Goal: Task Accomplishment & Management: Use online tool/utility

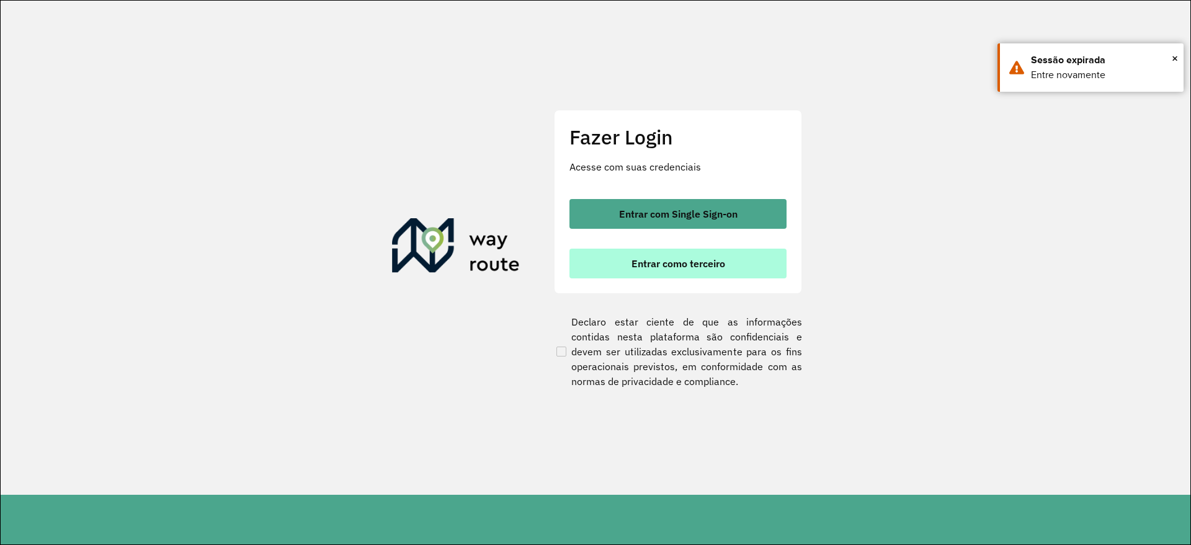
click at [681, 272] on button "Entrar como terceiro" at bounding box center [678, 264] width 217 height 30
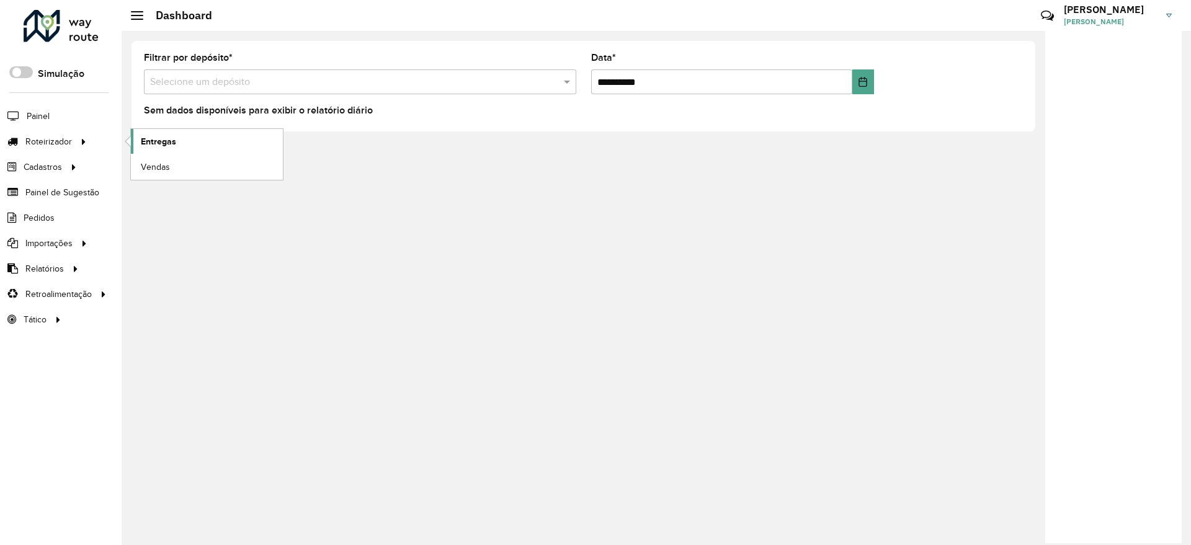
click at [159, 143] on span "Entregas" at bounding box center [158, 141] width 35 height 13
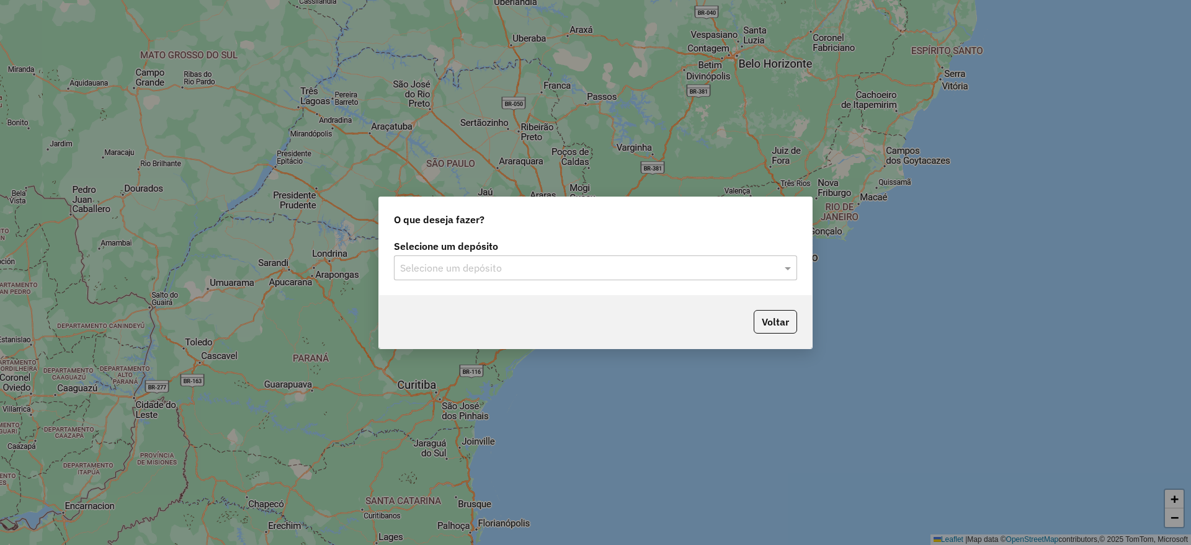
click at [537, 275] on div "Selecione um depósito" at bounding box center [595, 268] width 403 height 25
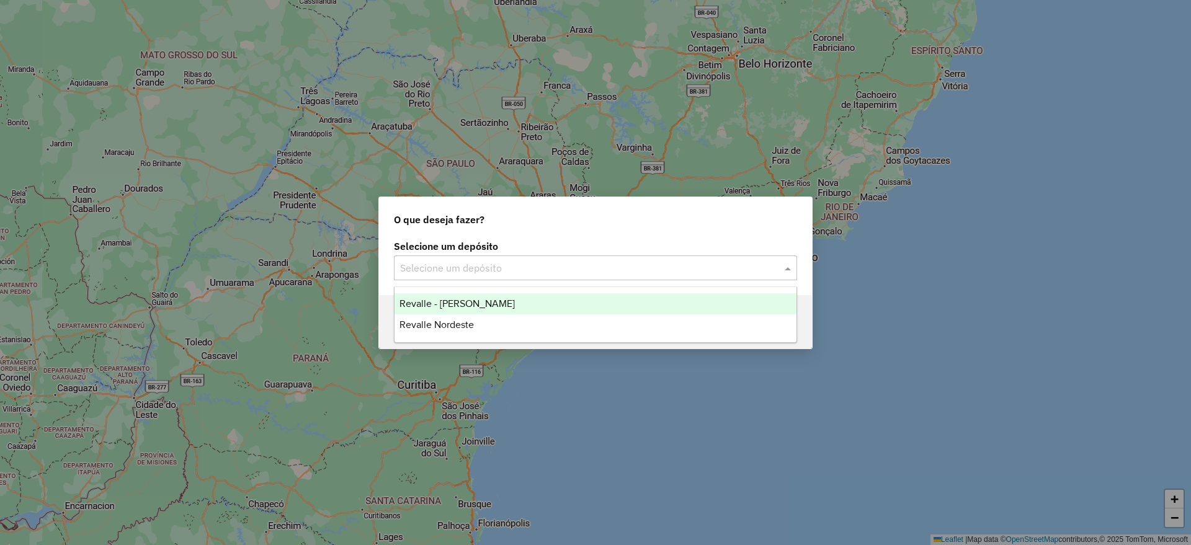
click at [488, 307] on span "Revalle - [PERSON_NAME]" at bounding box center [457, 303] width 115 height 11
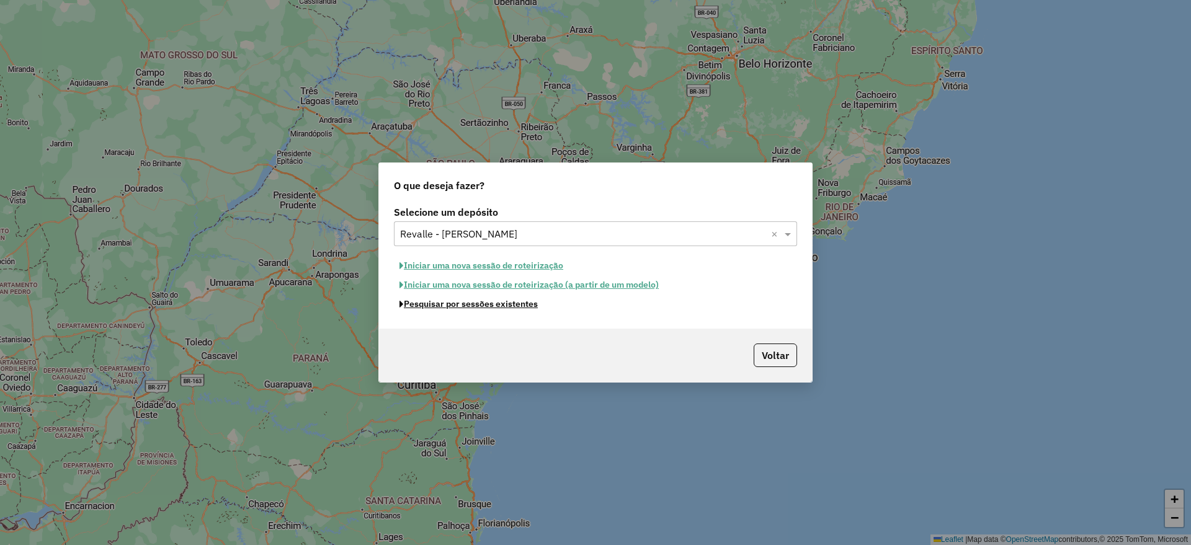
click at [495, 307] on button "Pesquisar por sessões existentes" at bounding box center [469, 304] width 150 height 19
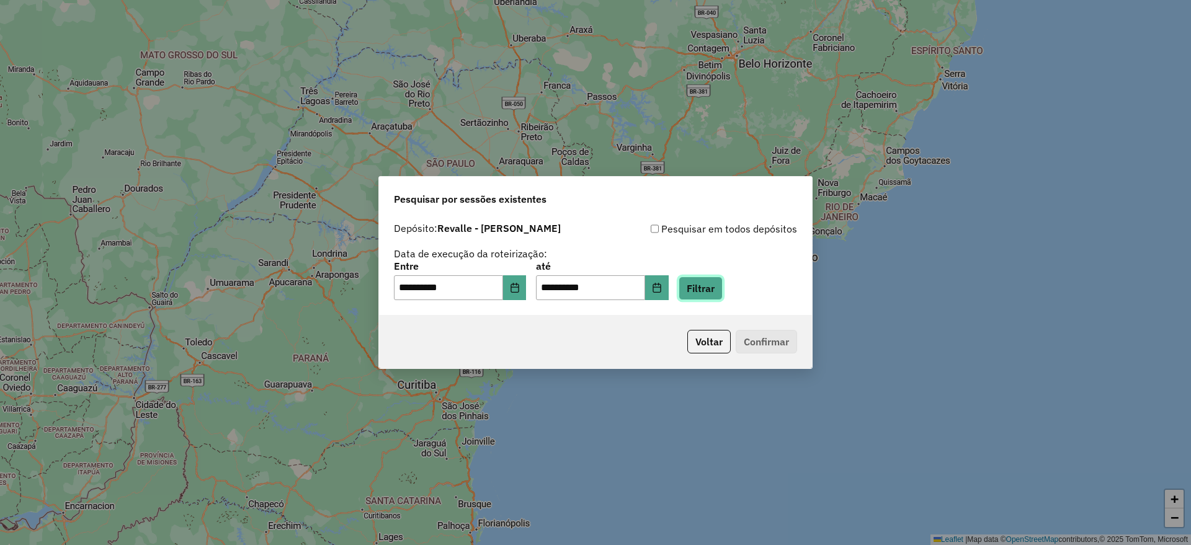
click at [701, 291] on button "Filtrar" at bounding box center [701, 289] width 44 height 24
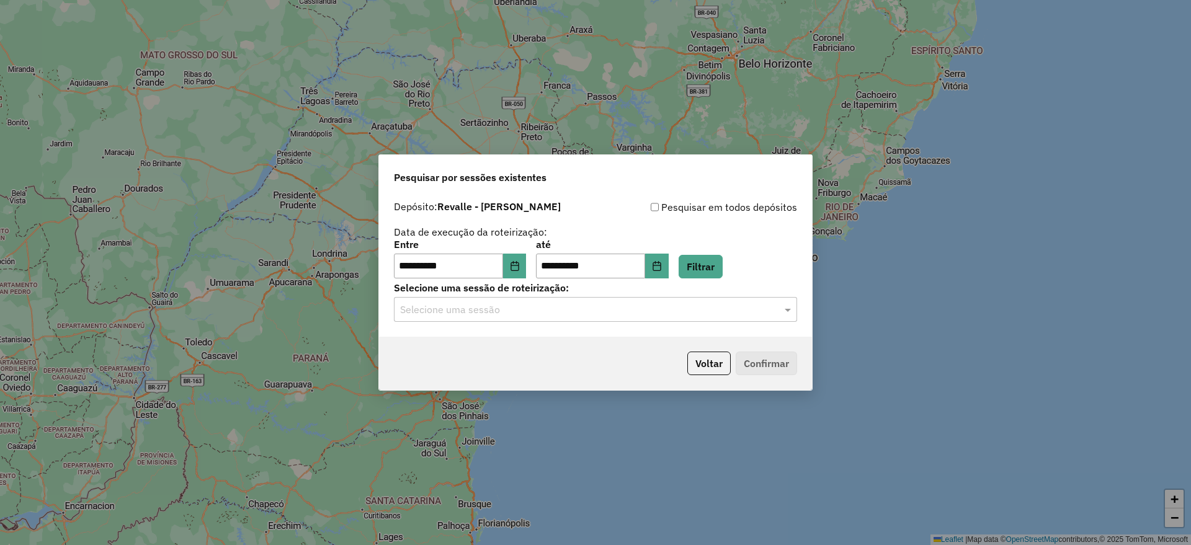
click at [564, 317] on div "Selecione uma sessão" at bounding box center [595, 309] width 403 height 25
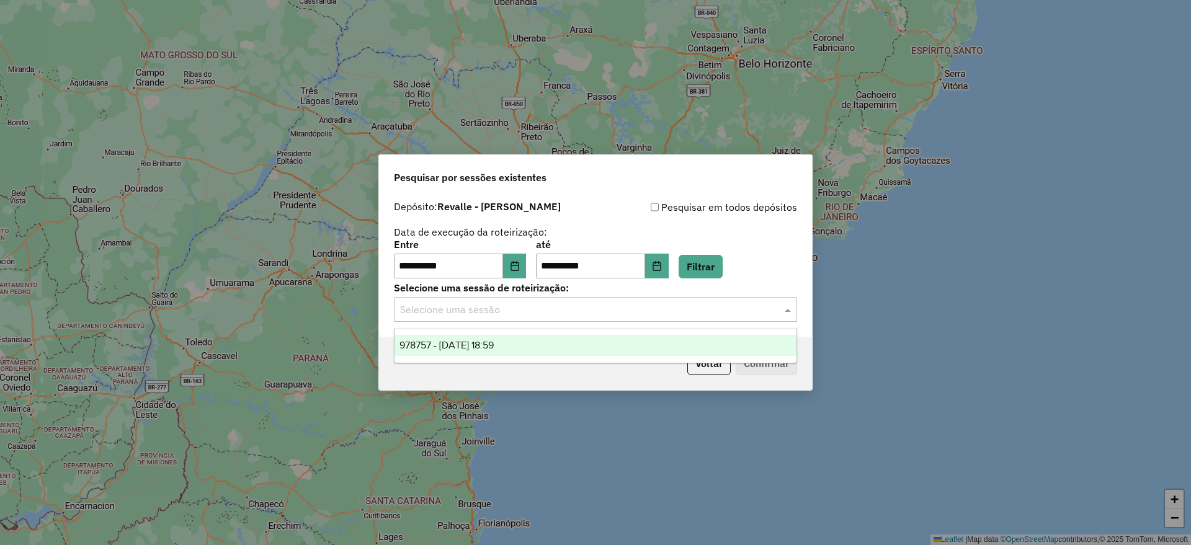
click at [543, 343] on div "978757 - [DATE] 18:59" at bounding box center [596, 345] width 402 height 21
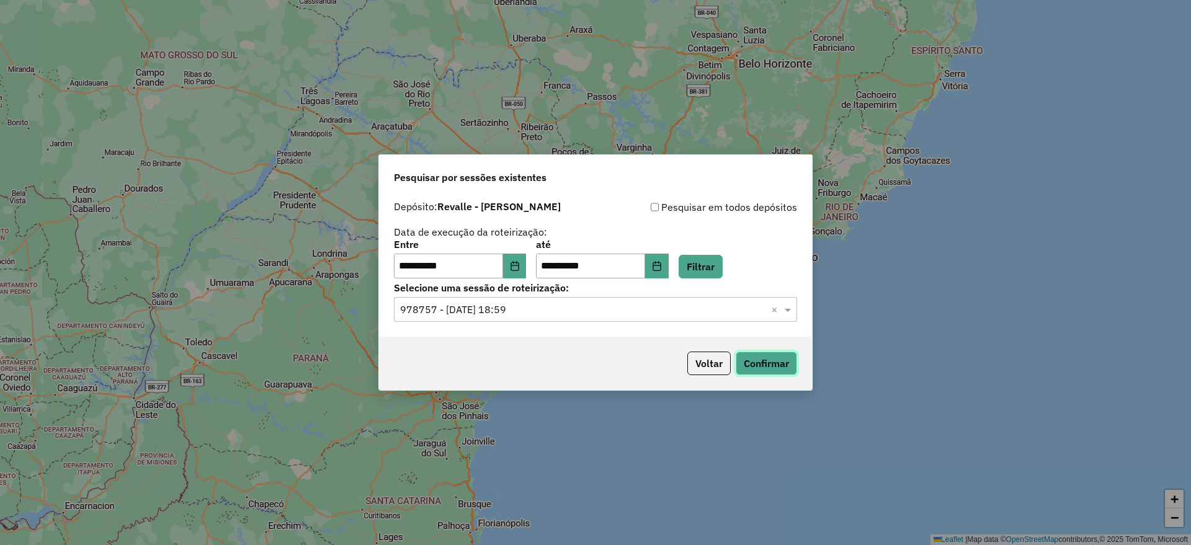
click at [766, 368] on button "Confirmar" at bounding box center [766, 364] width 61 height 24
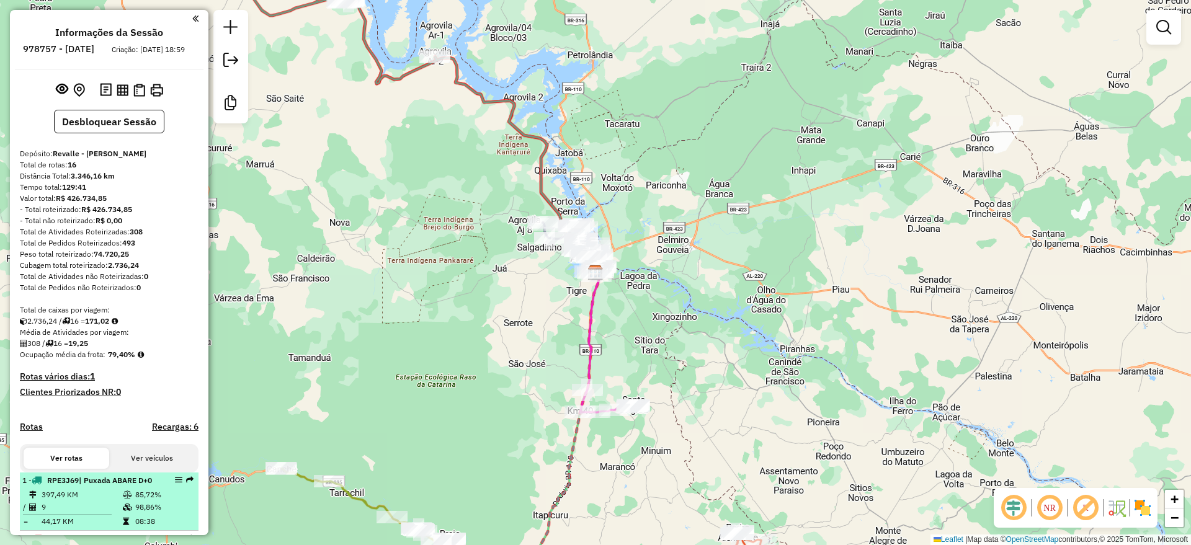
select select "**********"
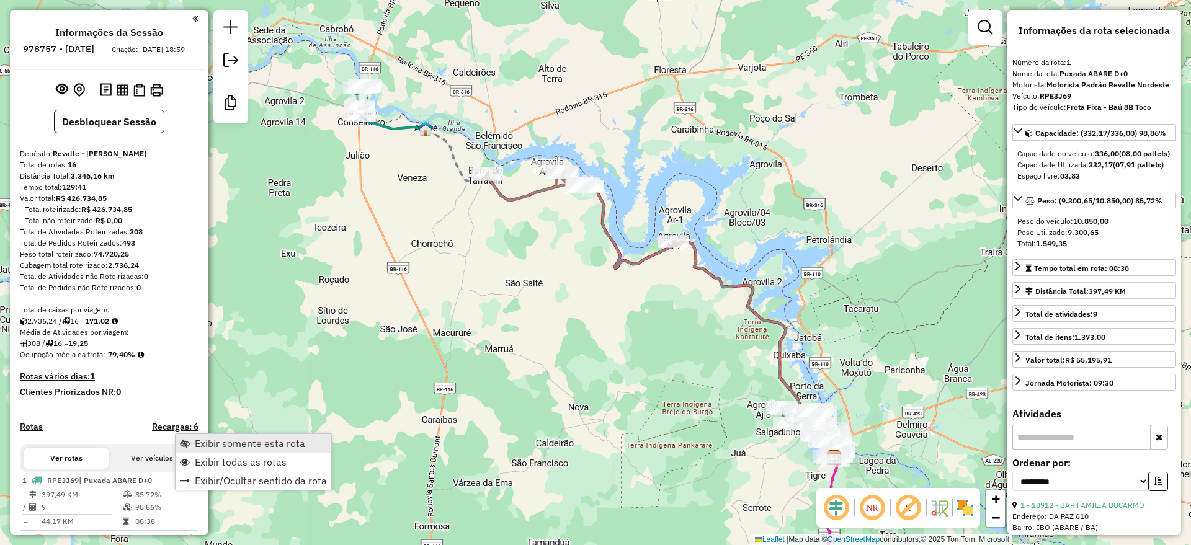
click at [274, 446] on span "Exibir somente esta rota" at bounding box center [250, 444] width 110 height 10
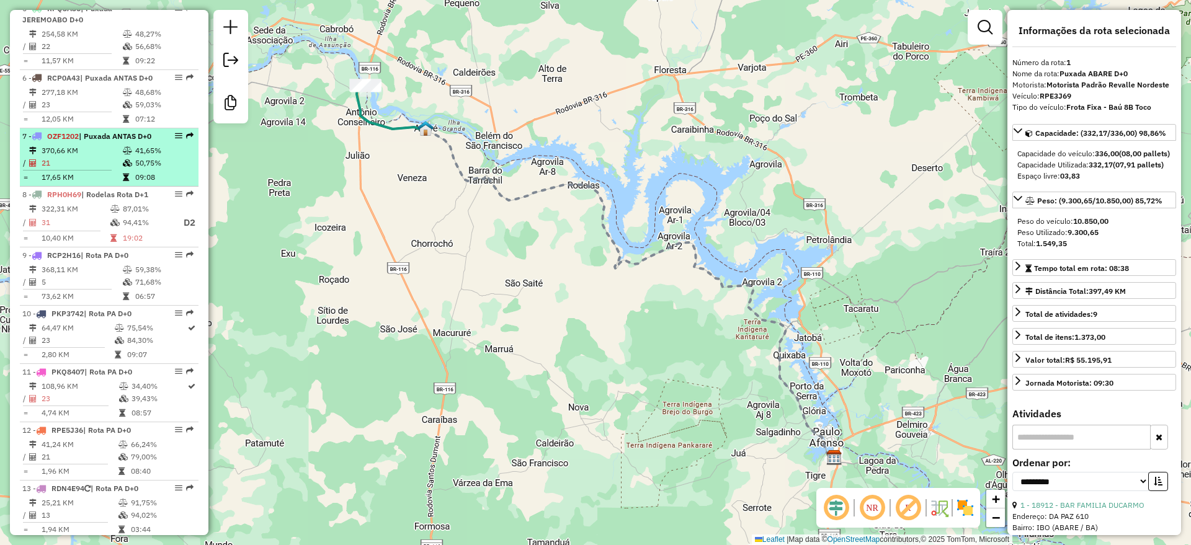
scroll to position [751, 0]
